Goal: Task Accomplishment & Management: Manage account settings

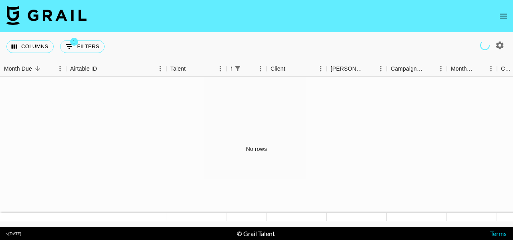
click at [504, 20] on icon "open drawer" at bounding box center [503, 16] width 10 height 10
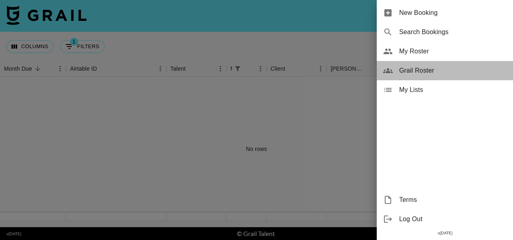
click at [422, 72] on span "Grail Roster" at bounding box center [452, 71] width 107 height 10
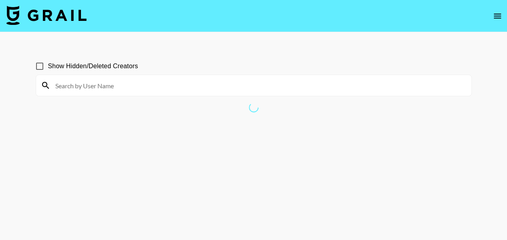
click at [335, 81] on input at bounding box center [258, 85] width 416 height 13
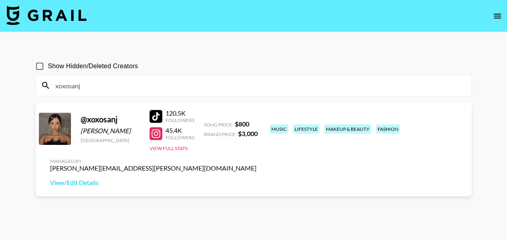
click at [256, 164] on div "[PERSON_NAME][EMAIL_ADDRESS][PERSON_NAME][DOMAIN_NAME]" at bounding box center [153, 168] width 206 height 8
click at [256, 178] on link "View/Edit Details" at bounding box center [153, 182] width 206 height 8
click at [182, 84] on input "xoxosanj" at bounding box center [258, 85] width 416 height 13
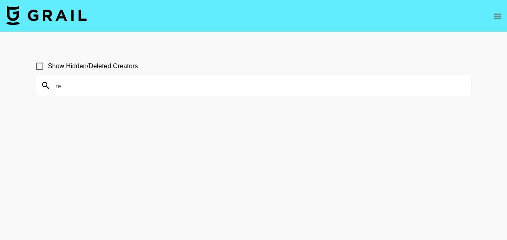
type input "r"
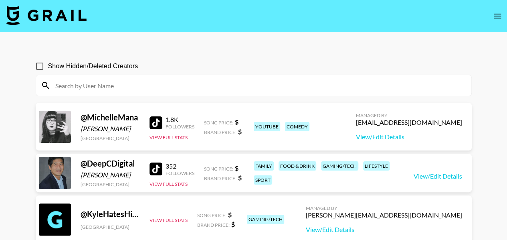
type input "a"
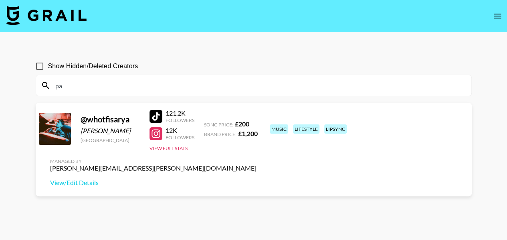
type input "p"
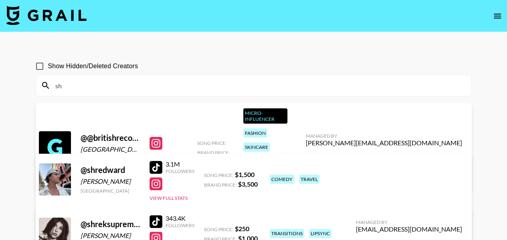
type input "s"
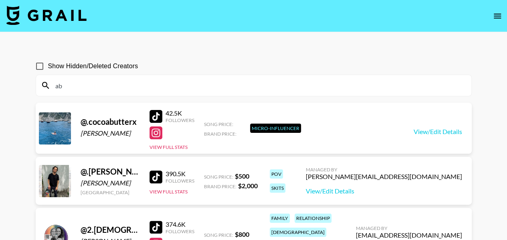
type input "a"
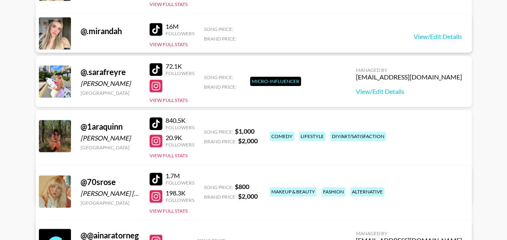
scroll to position [81, 0]
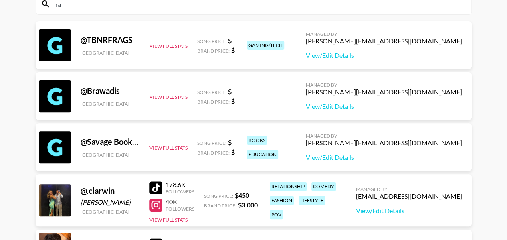
type input "r"
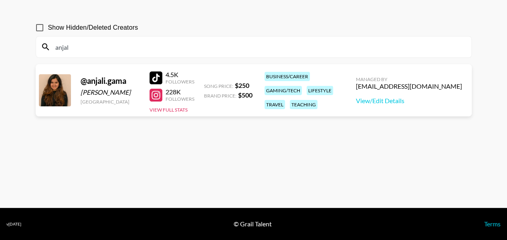
scroll to position [38, 0]
type input "anjal"
click at [159, 95] on div at bounding box center [155, 95] width 13 height 13
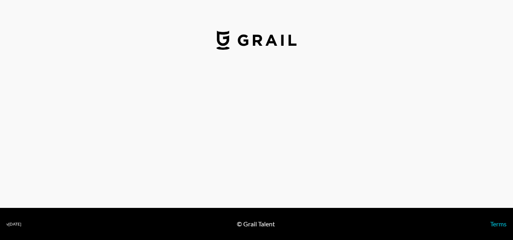
select select "USD"
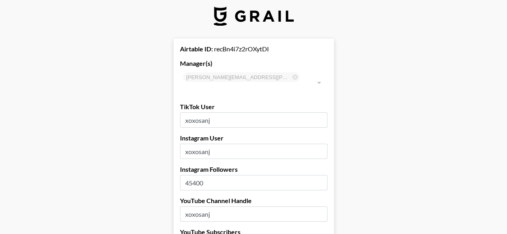
scroll to position [6, 0]
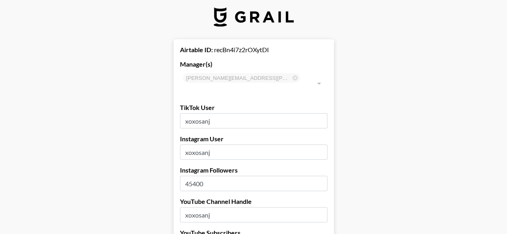
click at [224, 78] on div "[PERSON_NAME][EMAIL_ADDRESS][PERSON_NAME][DOMAIN_NAME] ​" at bounding box center [253, 83] width 147 height 27
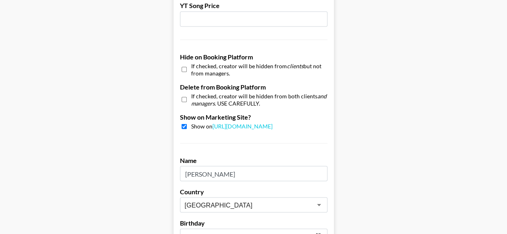
scroll to position [853, 0]
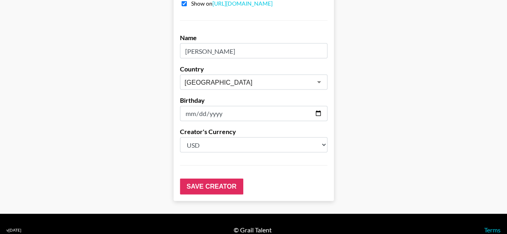
click at [237, 43] on input "[PERSON_NAME]" at bounding box center [253, 50] width 147 height 15
